Goal: Check status: Check status

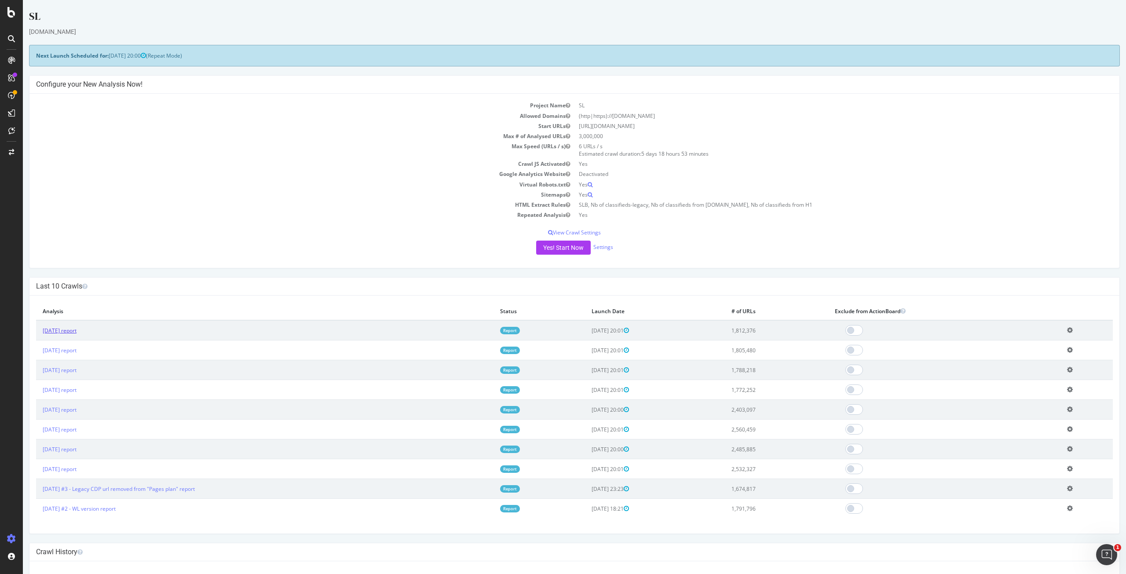
click at [63, 330] on link "[DATE] report" at bounding box center [60, 330] width 34 height 7
